Goal: Find specific page/section: Find specific page/section

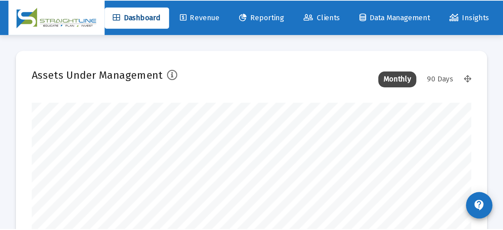
scroll to position [132, 146]
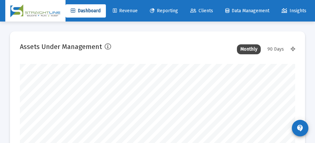
click at [205, 9] on span "Clients" at bounding box center [201, 11] width 23 height 6
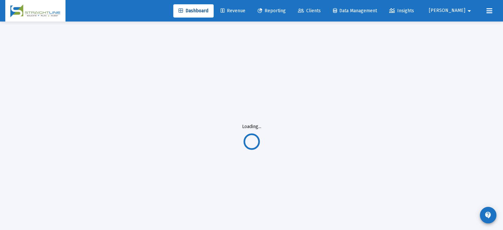
click at [384, 81] on div "Loading..." at bounding box center [252, 137] width 496 height 230
click at [346, 51] on div "Loading..." at bounding box center [252, 137] width 496 height 230
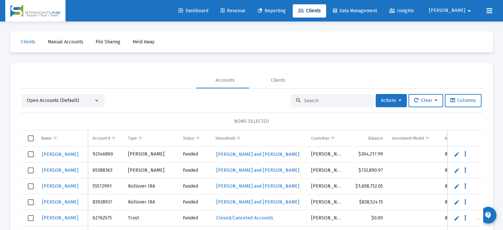
click at [310, 98] on div at bounding box center [332, 100] width 83 height 13
click at [309, 102] on input at bounding box center [336, 101] width 65 height 6
type input "[PERSON_NAME]"
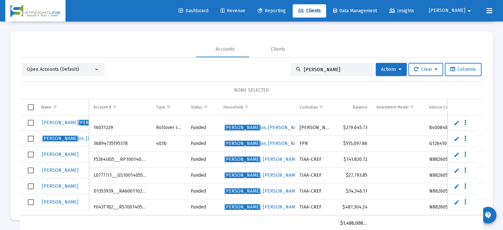
scroll to position [1, 0]
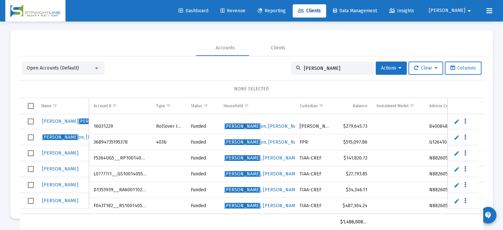
click at [331, 84] on div "NONE SELECTED" at bounding box center [251, 89] width 463 height 18
